Goal: Task Accomplishment & Management: Complete application form

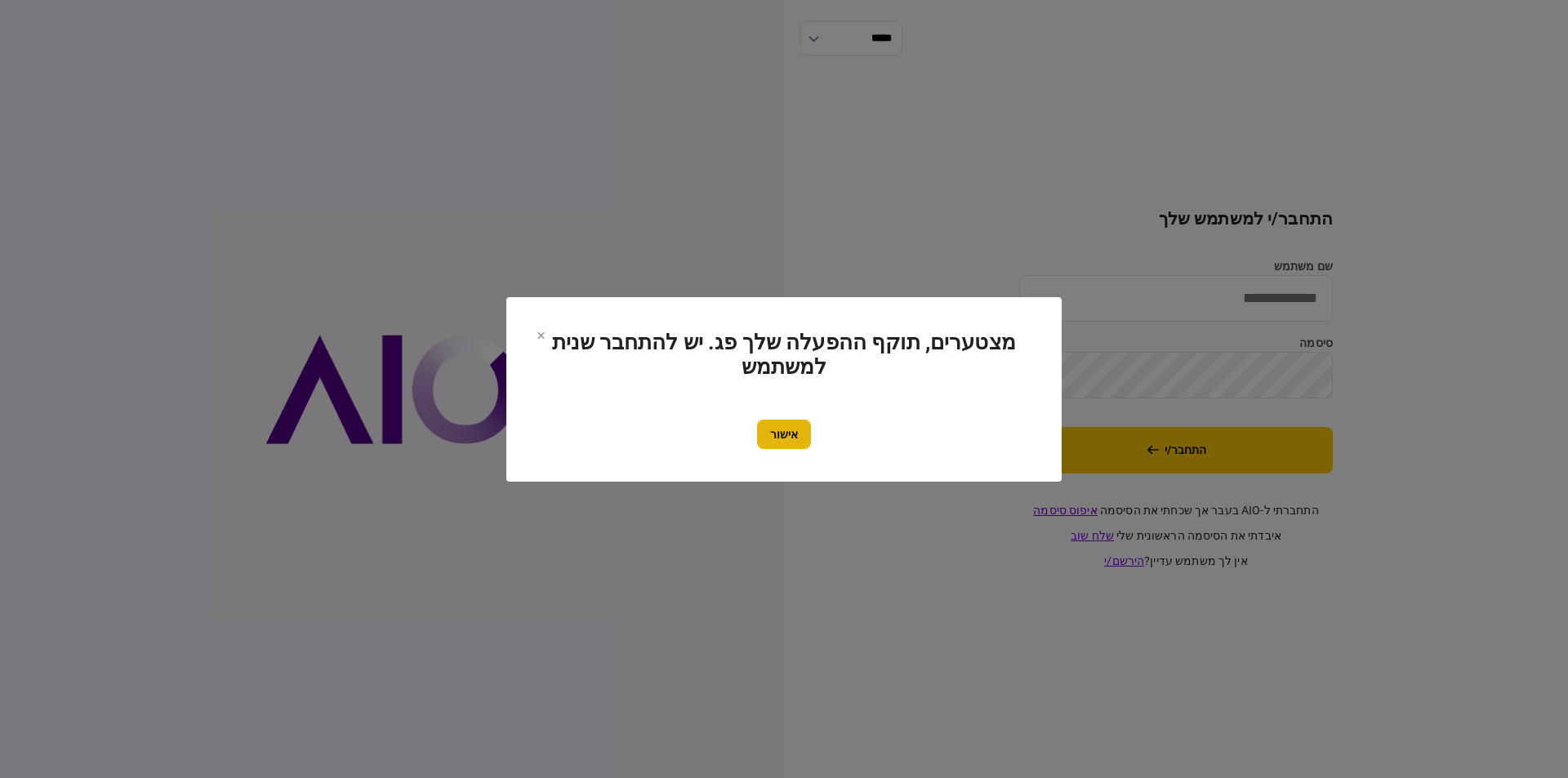
type input "********"
click at [777, 437] on button "אישור" at bounding box center [783, 434] width 54 height 29
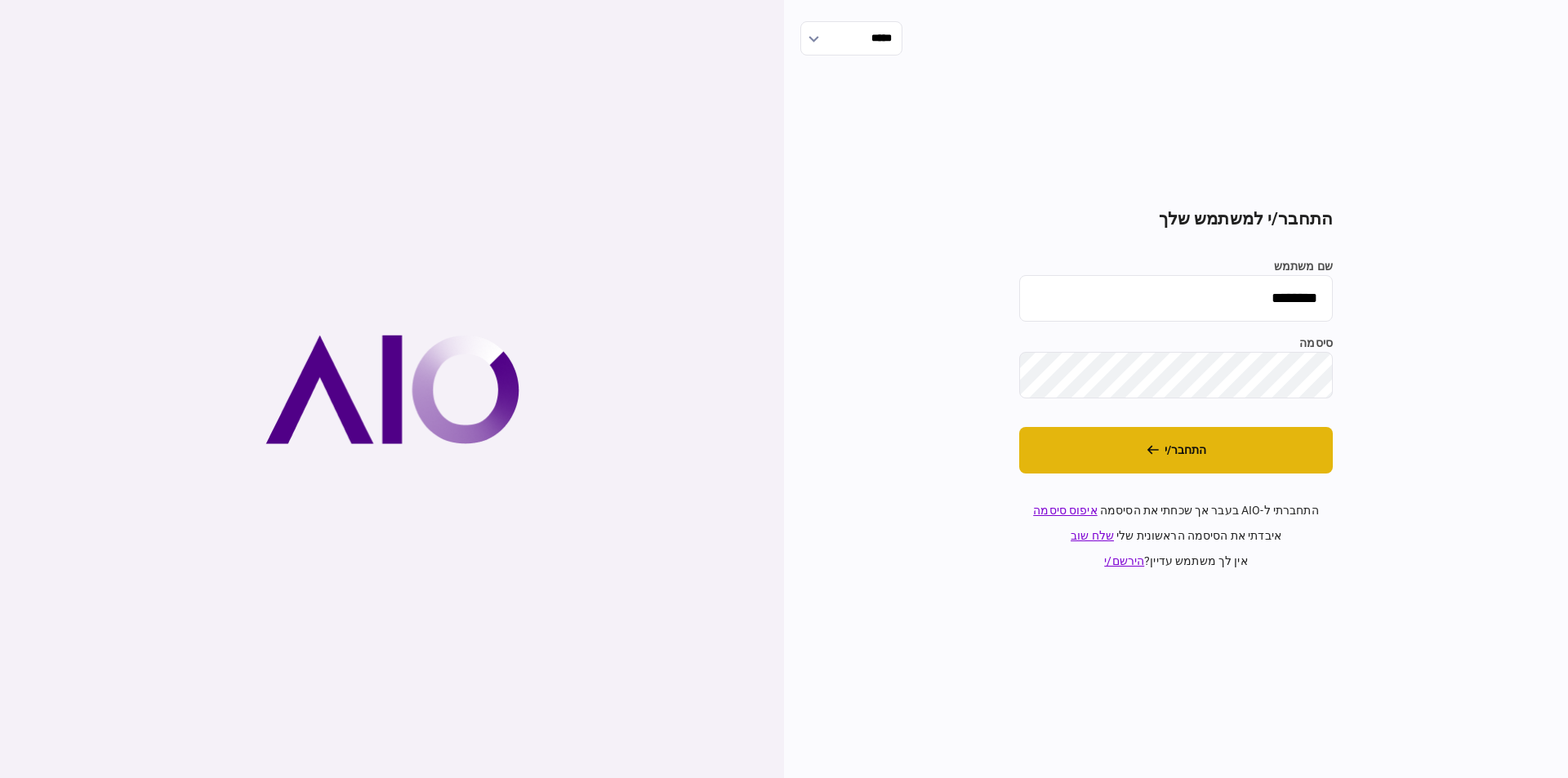
click at [1204, 437] on button "התחבר/י" at bounding box center [1176, 450] width 313 height 46
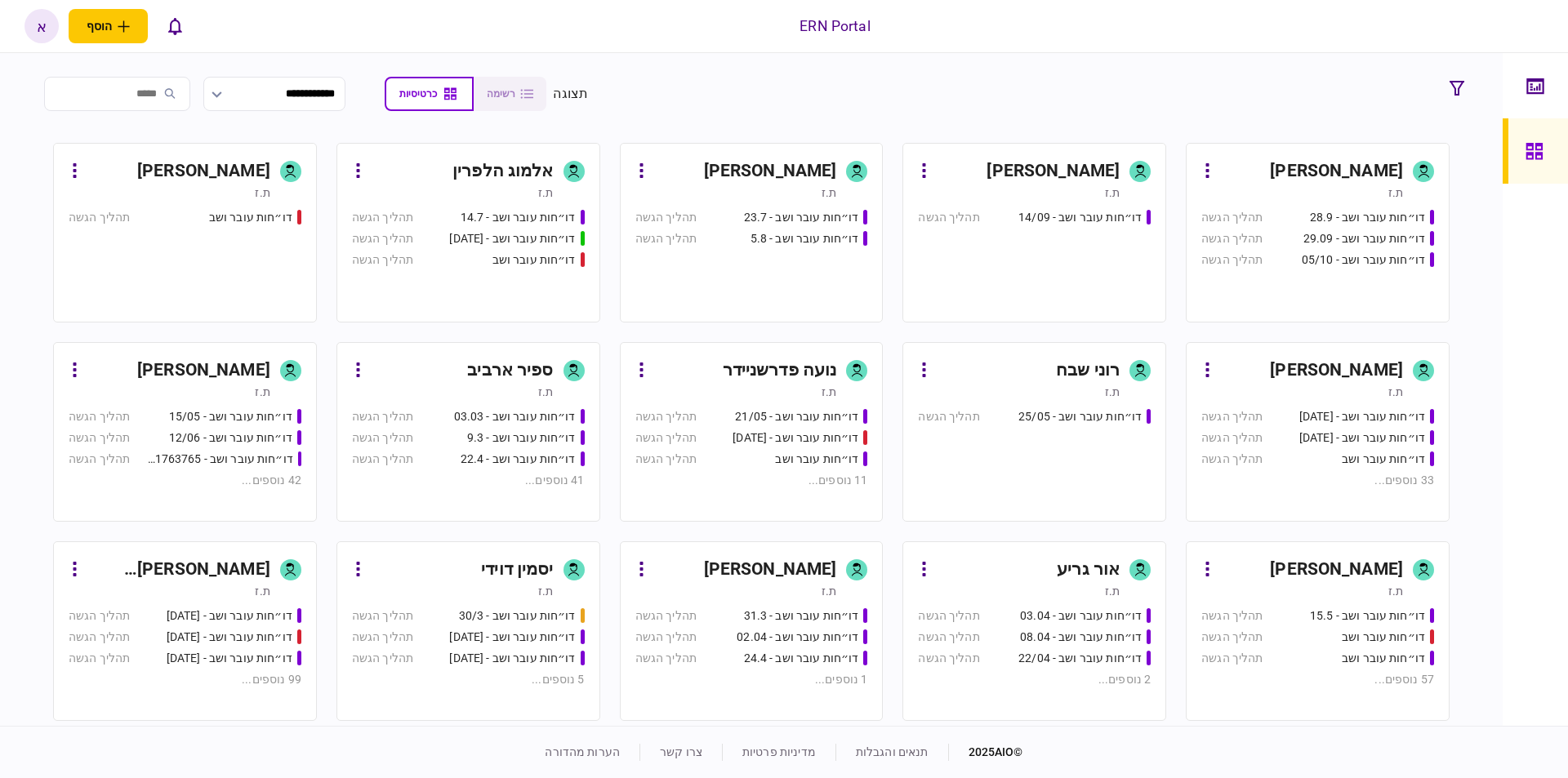
click at [1291, 188] on div "ת.ז" at bounding box center [1303, 193] width 202 height 16
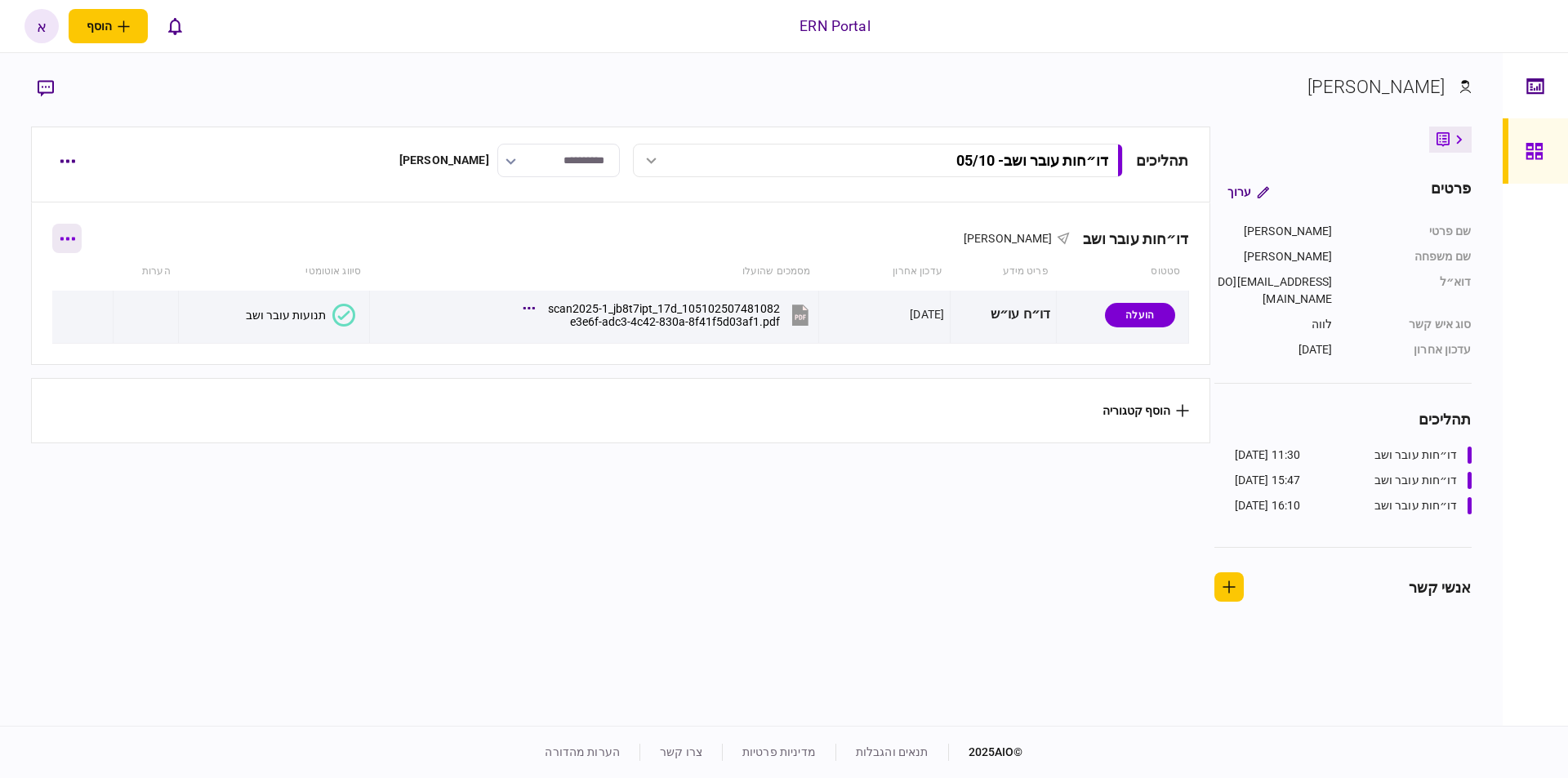
click at [81, 248] on button "button" at bounding box center [67, 238] width 29 height 29
click at [191, 498] on div at bounding box center [784, 389] width 1568 height 778
click at [75, 238] on icon "button" at bounding box center [68, 239] width 15 height 3
click at [182, 489] on div at bounding box center [784, 389] width 1568 height 778
click at [75, 237] on icon "button" at bounding box center [68, 239] width 15 height 4
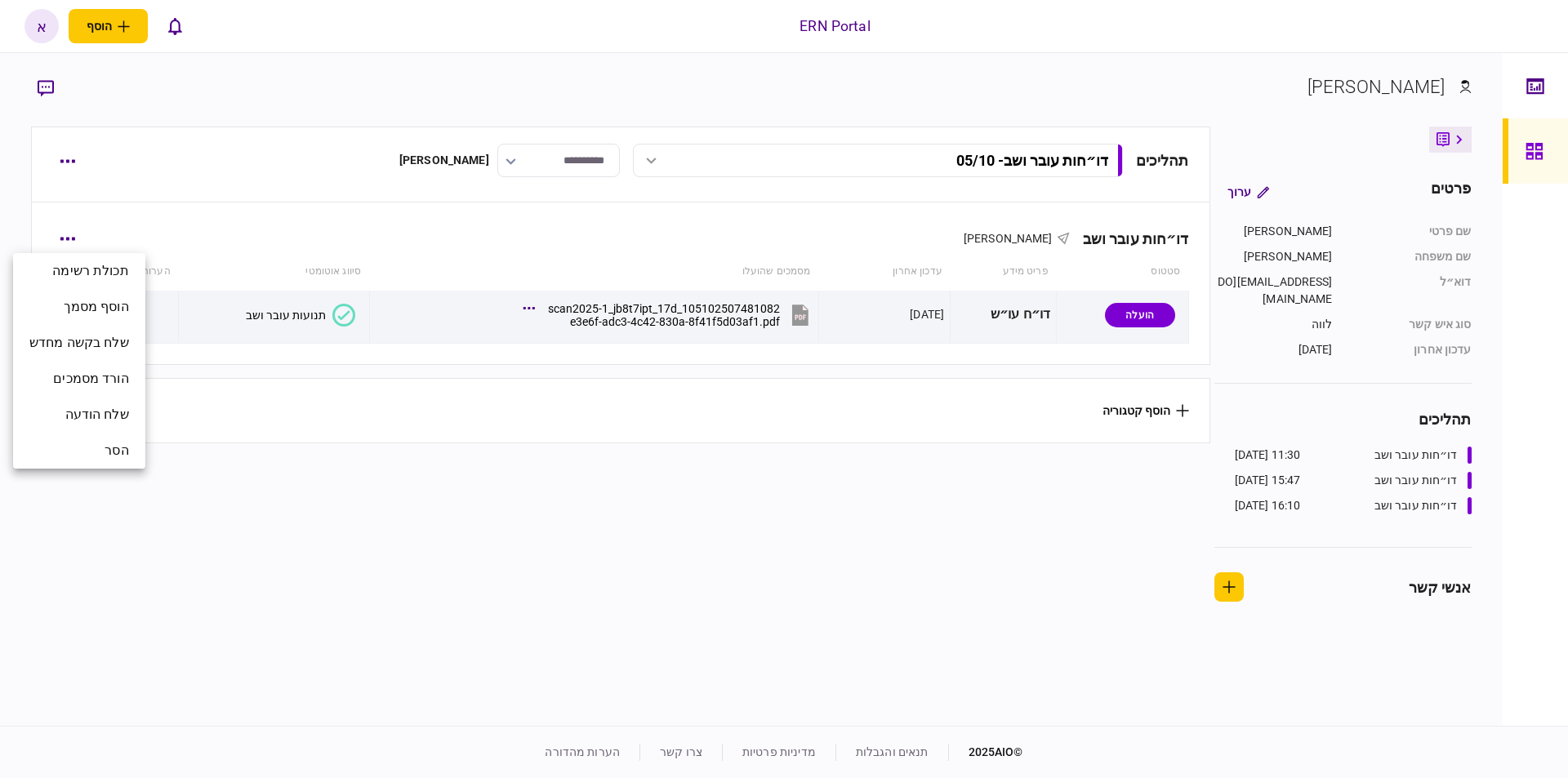
click at [351, 421] on div at bounding box center [784, 389] width 1568 height 778
click at [738, 247] on div "דו״חות עובר ושב אלאור טטרואשוילי" at bounding box center [620, 229] width 1136 height 50
click at [76, 244] on button "button" at bounding box center [67, 238] width 29 height 29
click at [74, 171] on div at bounding box center [784, 389] width 1568 height 778
click at [68, 161] on icon "button" at bounding box center [68, 162] width 15 height 3
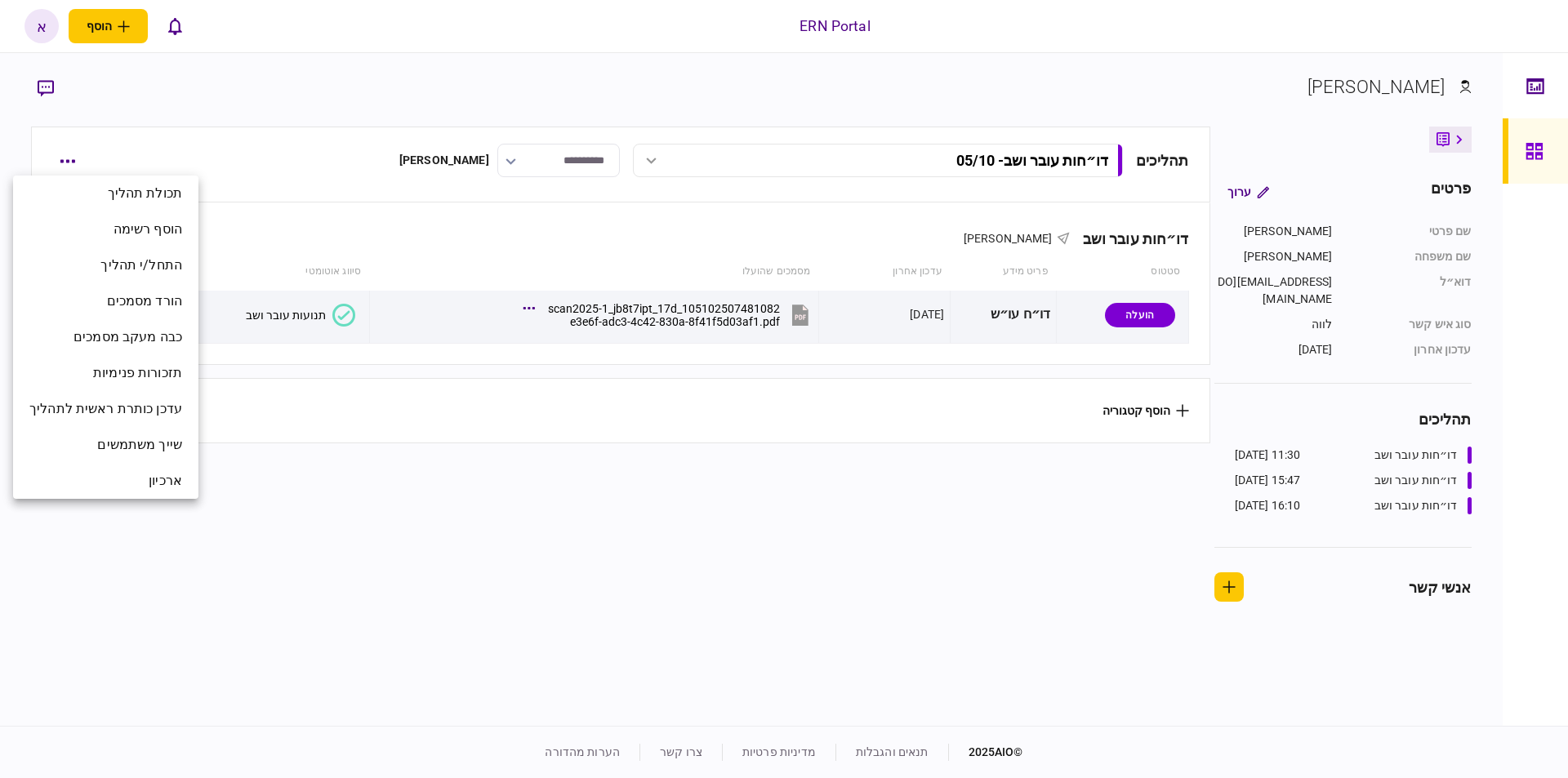
click at [241, 232] on div at bounding box center [784, 389] width 1568 height 778
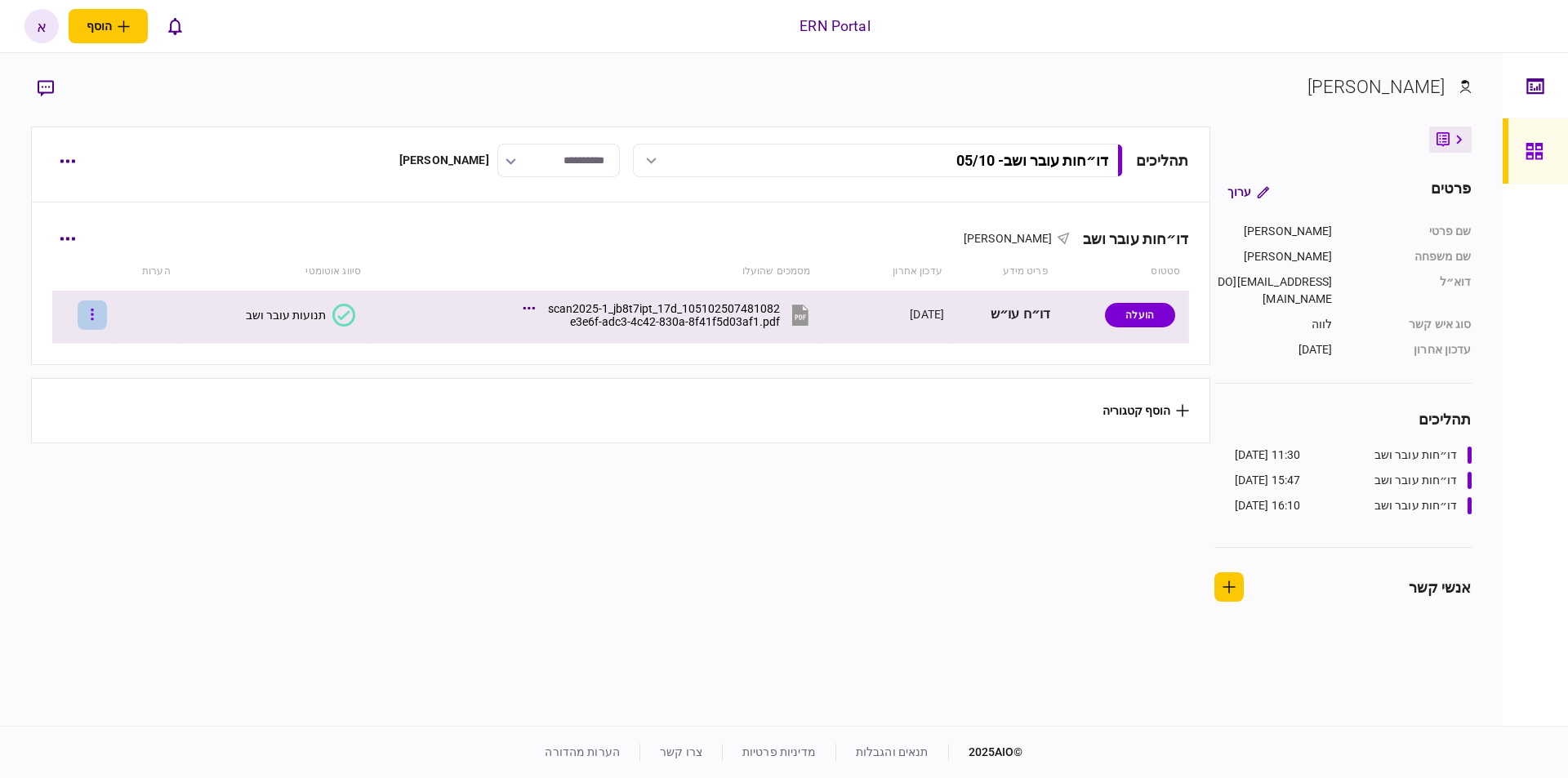
click at [107, 320] on button "button" at bounding box center [92, 315] width 29 height 29
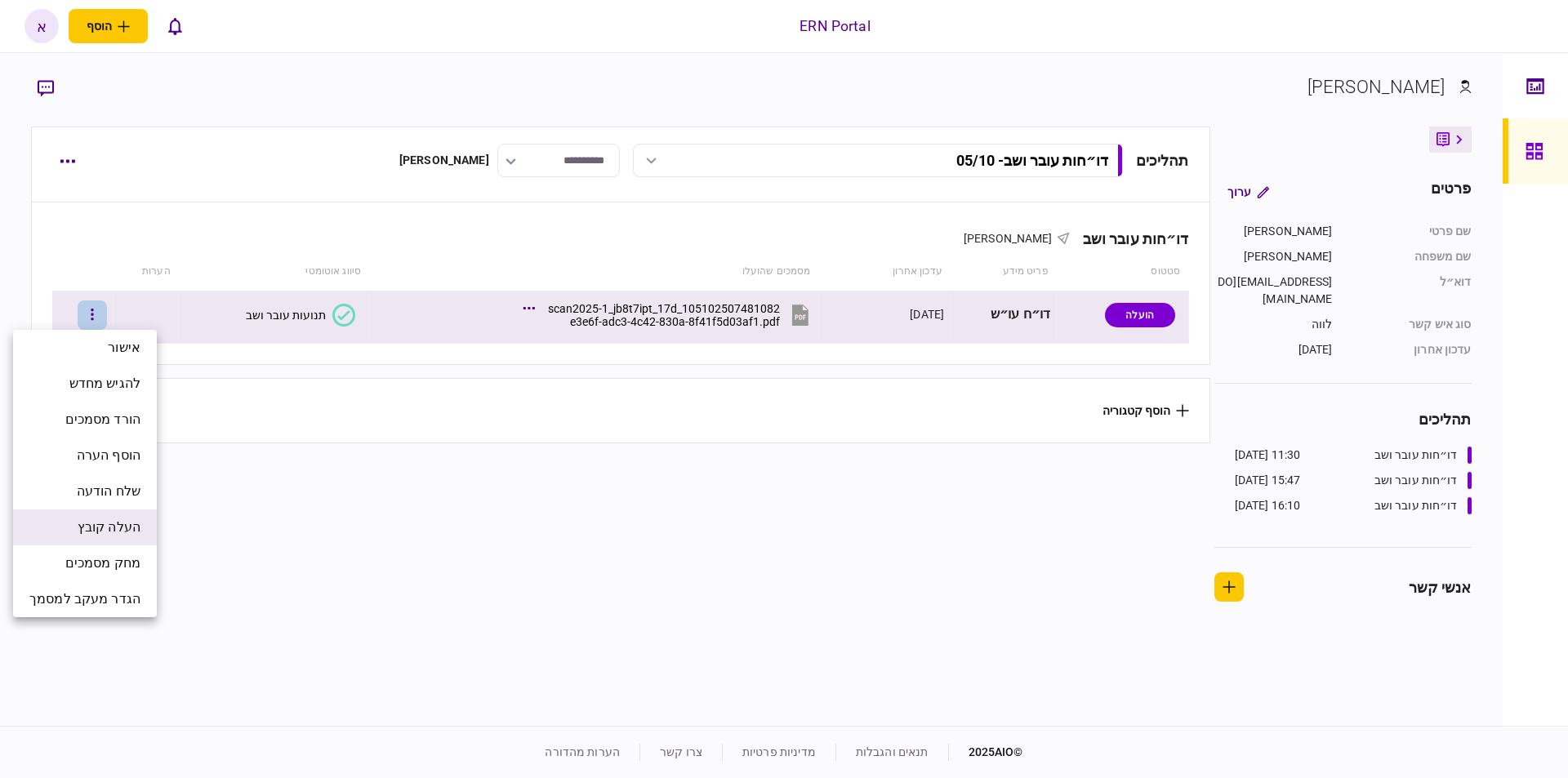
click at [130, 527] on span "העלה קובץ" at bounding box center [109, 527] width 62 height 20
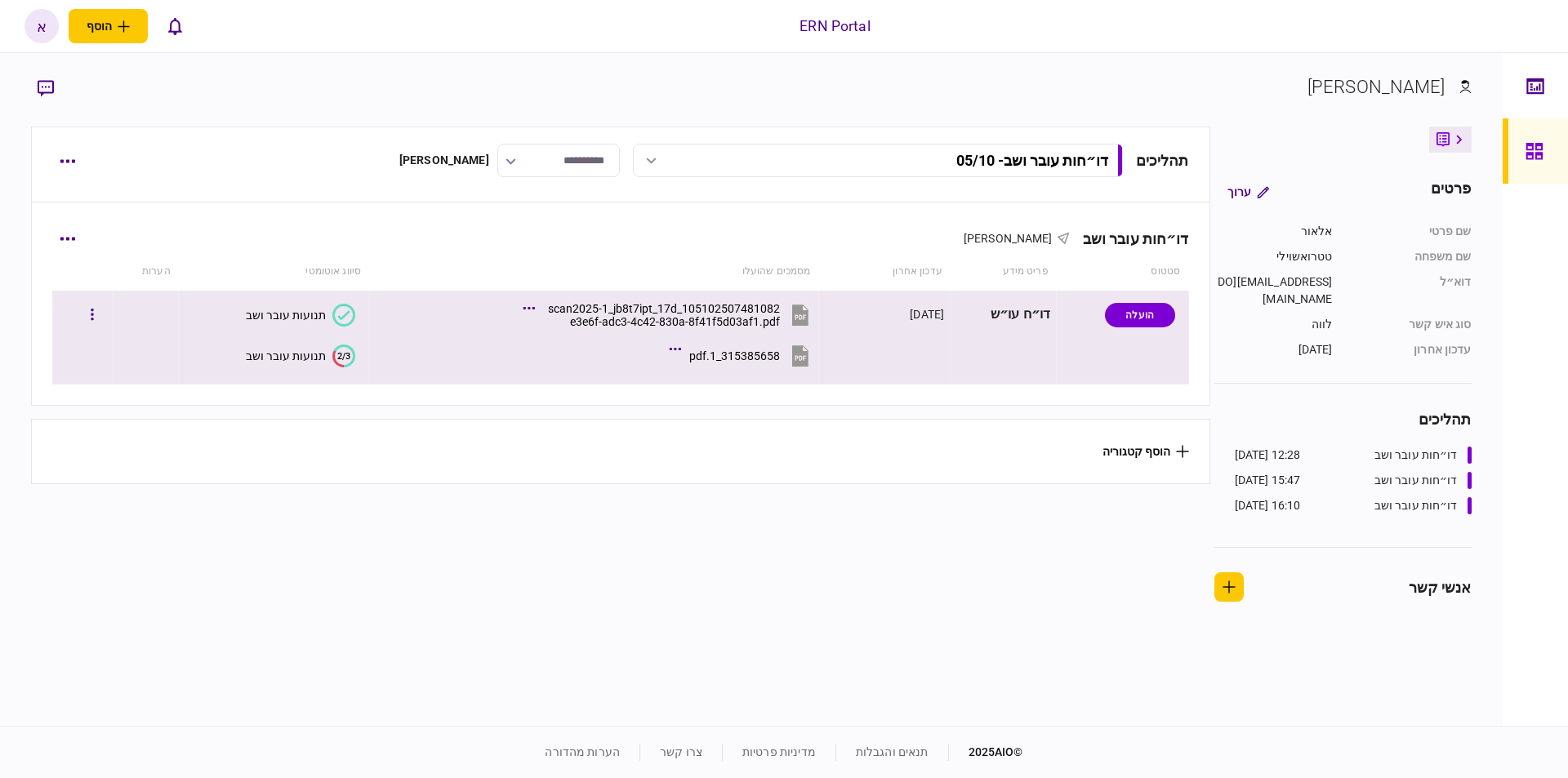
click at [337, 358] on text "2/3" at bounding box center [343, 355] width 13 height 10
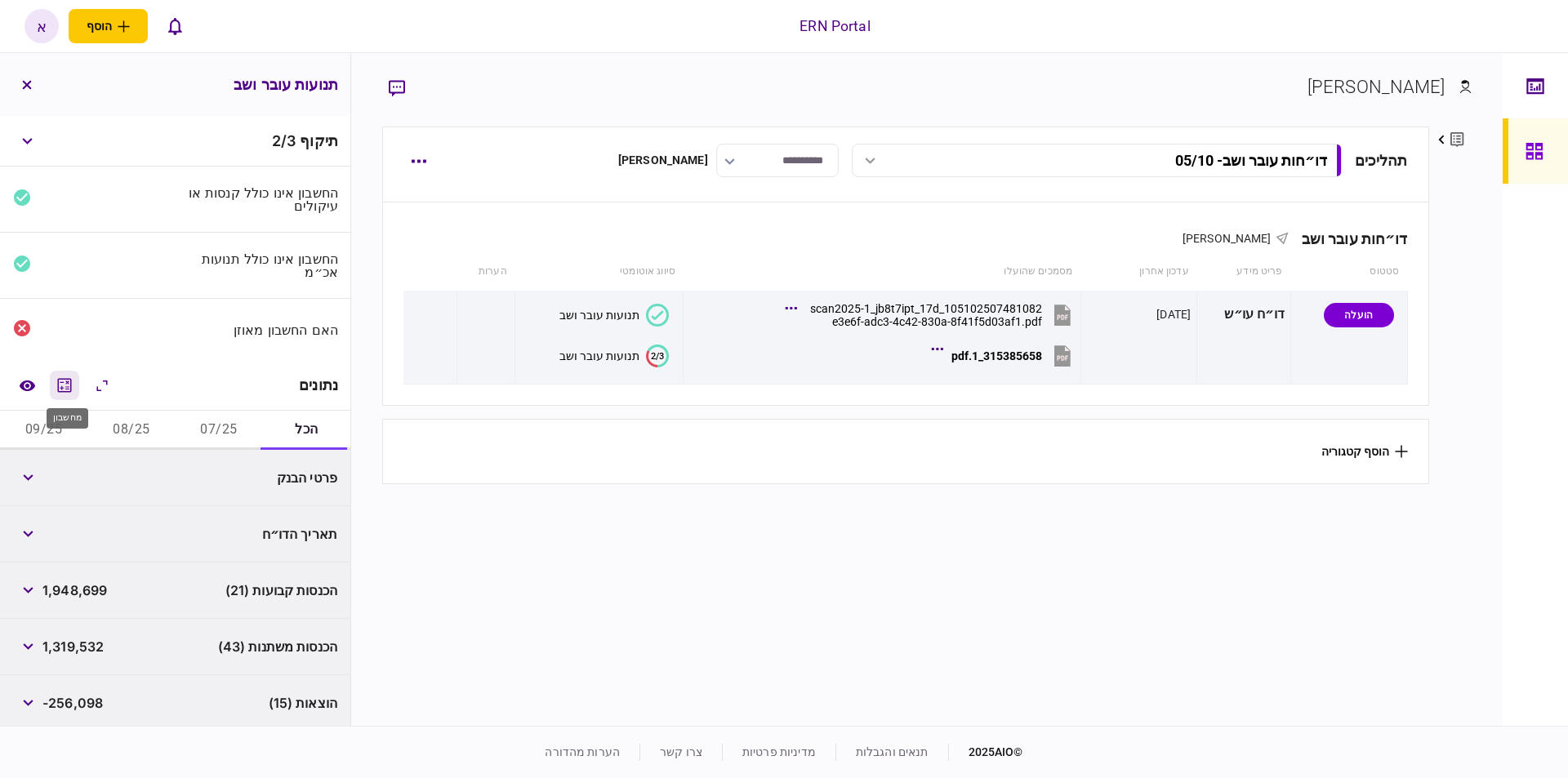
click at [69, 392] on button "מחשבון" at bounding box center [64, 385] width 29 height 29
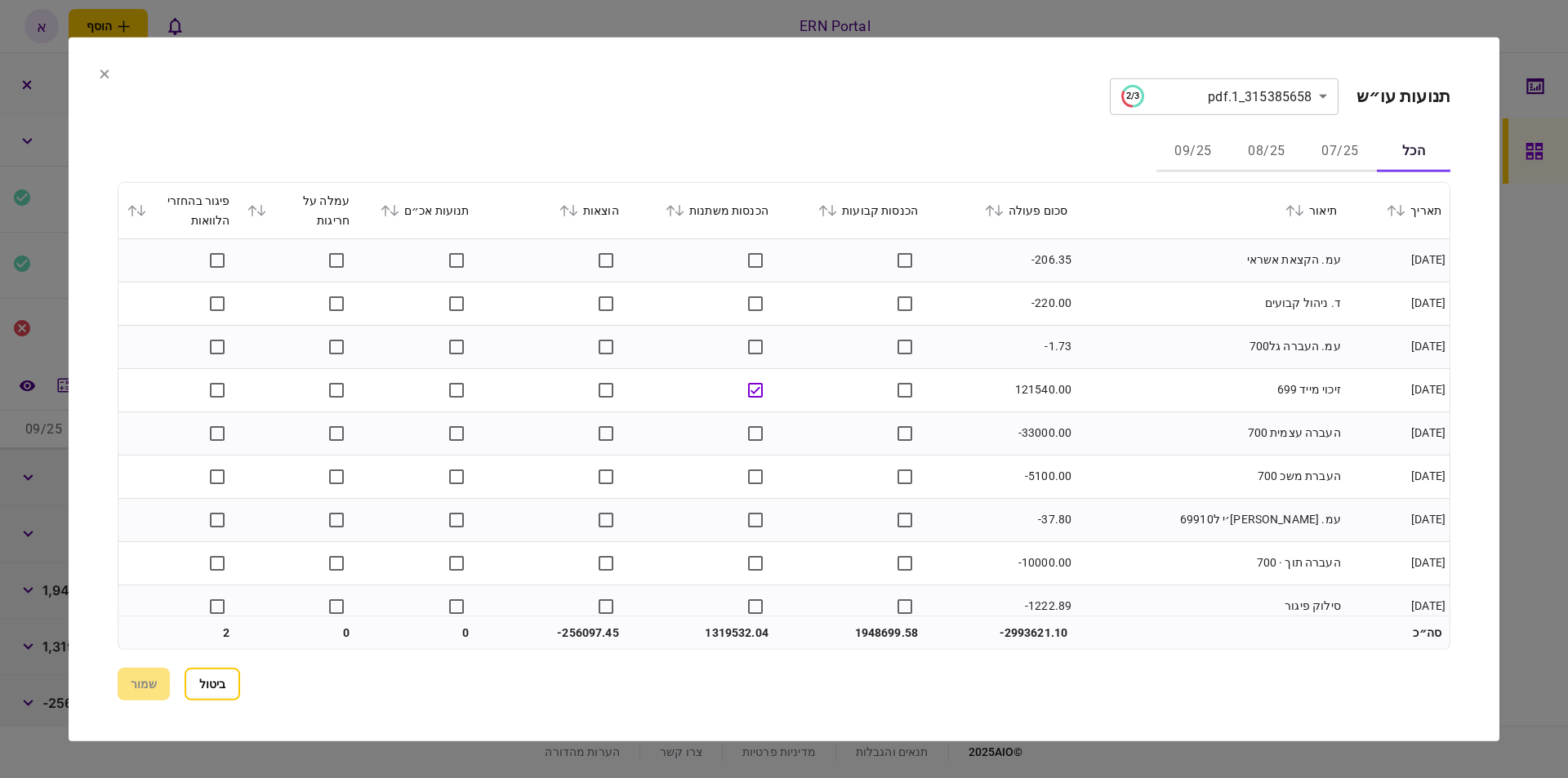
click at [1335, 151] on button "07/25" at bounding box center [1340, 152] width 74 height 39
drag, startPoint x: 834, startPoint y: 65, endPoint x: 827, endPoint y: 109, distance: 44.6
click at [827, 115] on section "**********" at bounding box center [784, 389] width 1431 height 704
drag, startPoint x: 815, startPoint y: 56, endPoint x: 808, endPoint y: 116, distance: 60.4
click at [808, 116] on section "**********" at bounding box center [784, 389] width 1431 height 704
